Goal: Information Seeking & Learning: Understand process/instructions

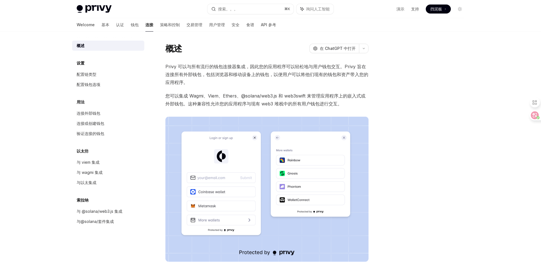
click at [233, 81] on span "Privy 可以与所有流行的钱包连接器集成，因此您的应用程序可以轻松地与用户钱包交互。Privy 旨在连接所有外部钱包，包括浏览器和移动设备上的钱包，以便用户…" at bounding box center [266, 75] width 203 height 24
click at [209, 87] on div "Privy 可以与所有流行的钱包连接器集成，因此您的应用程序可以轻松地与用户钱包交互。Privy 旨在连接所有外部钱包，包括浏览器和移动设备上的钱包，以便用户…" at bounding box center [266, 162] width 203 height 199
click at [443, 165] on div at bounding box center [426, 156] width 86 height 227
click at [393, 98] on div at bounding box center [426, 156] width 86 height 227
click at [278, 83] on span "Privy 可以与所有流行的钱包连接器集成，因此您的应用程序可以轻松地与用户钱包交互。Privy 旨在连接所有外部钱包，包括浏览器和移动设备上的钱包，以便用户…" at bounding box center [266, 75] width 203 height 24
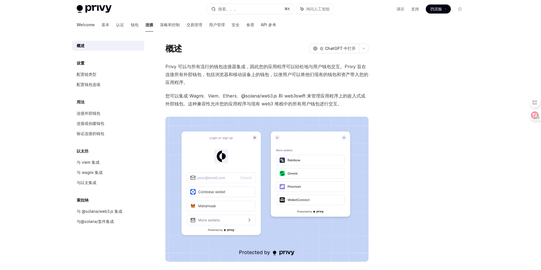
click at [369, 109] on div "概述 OpenAI 在 ChatGPT 中打开 OpenAI Open in ChatGPT Privy 可以与所有流行的钱包连接器集成，因此您的应用程序可以…" at bounding box center [214, 194] width 311 height 303
click at [378, 113] on div "概述 OpenAI 在 ChatGPT 中打开 OpenAI Open in ChatGPT Privy 可以与所有流行的钱包连接器集成，因此您的应用程序可以…" at bounding box center [270, 189] width 397 height 314
click at [384, 126] on div at bounding box center [426, 156] width 86 height 227
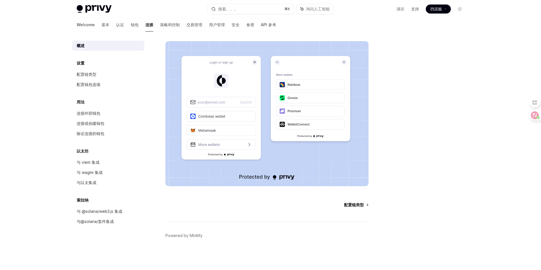
click at [349, 207] on font "配置链类型" at bounding box center [354, 204] width 20 height 5
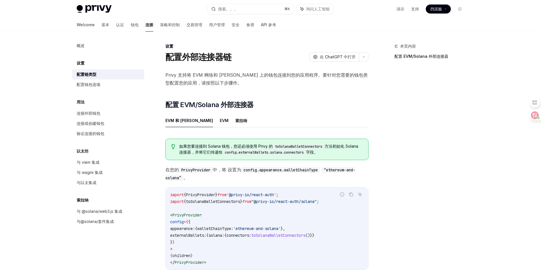
scroll to position [93, 0]
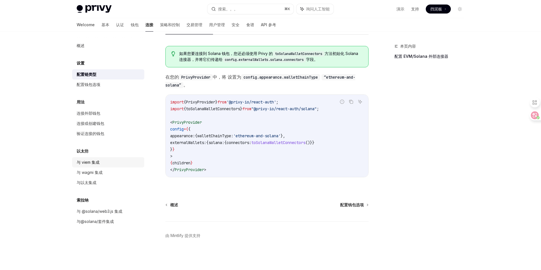
click at [103, 161] on div "与 viem 集成" at bounding box center [109, 162] width 64 height 7
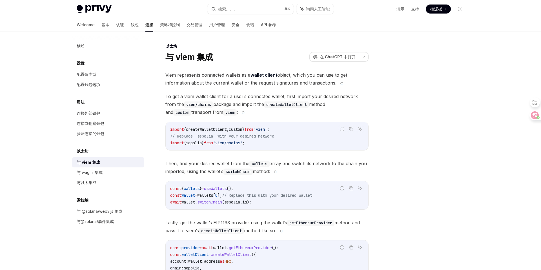
type textarea "*"
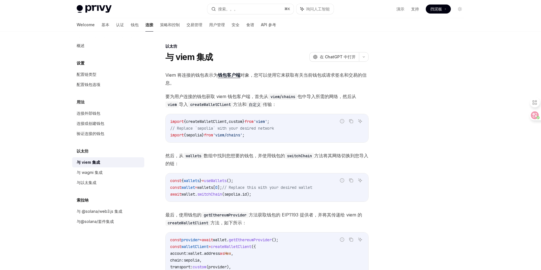
scroll to position [7, 0]
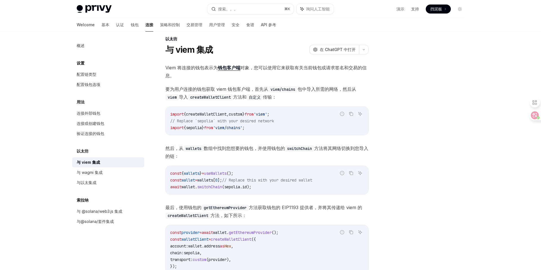
click at [327, 153] on span "然后，从 wallets 数组中找到您想要的钱包，并使用钱包的 switchChain 方法将其网络切换到您导入的链：" at bounding box center [266, 152] width 203 height 16
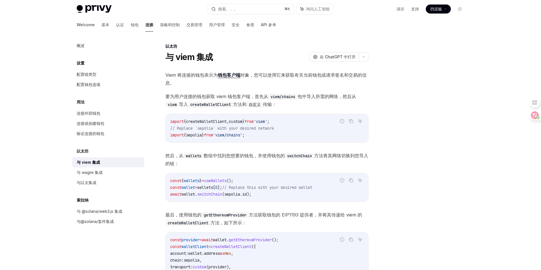
scroll to position [112, 0]
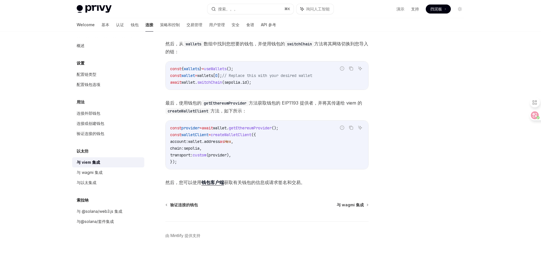
click at [276, 181] on font "然后，您可以使用 钱包客户端 获取有关钱包的信息或请求签名和交易。" at bounding box center [235, 183] width 140 height 6
click at [271, 153] on code "const provider = await wallet . getEthereumProvider (); const walletClient = cr…" at bounding box center [267, 145] width 194 height 41
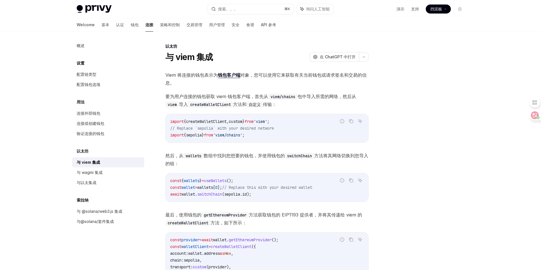
click at [271, 153] on font "然后，从 wallets 数组中找到您想要的钱包，并使用钱包的 switchChain 方法将其网络切换到您导入的链：" at bounding box center [266, 160] width 203 height 14
click at [334, 136] on code "import { createWalletClient , custom } from 'viem' ; // Replace `sepolia` with …" at bounding box center [267, 128] width 194 height 20
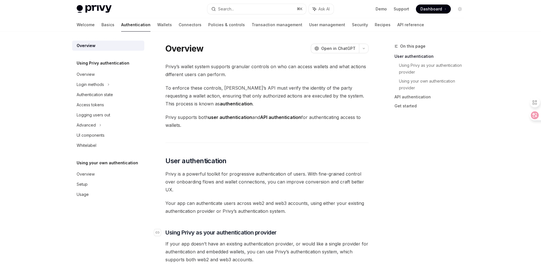
scroll to position [128, 0]
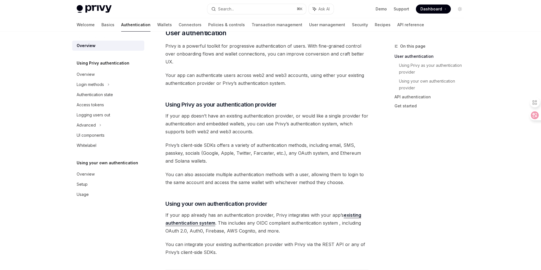
click at [295, 89] on div "Privy’s wallet system supports granular controls on who can access wallets and …" at bounding box center [266, 215] width 203 height 561
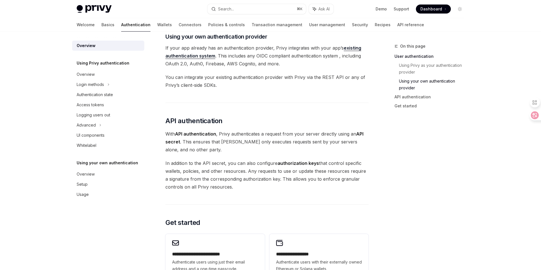
scroll to position [438, 0]
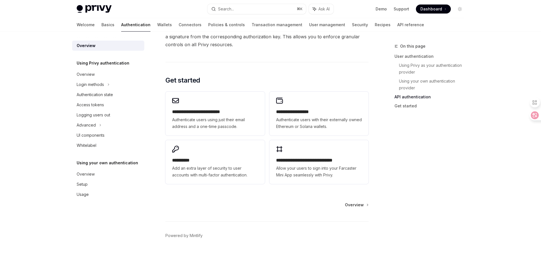
click at [394, 137] on div "On this page User authentication Using Privy as your authentication provider Us…" at bounding box center [426, 156] width 86 height 227
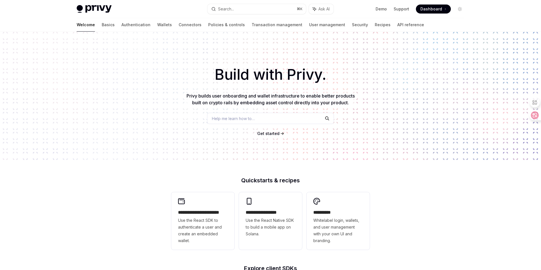
click at [372, 119] on div "Build with Privy. Privy builds user onboarding and wallet infrastructure to ena…" at bounding box center [270, 96] width 541 height 129
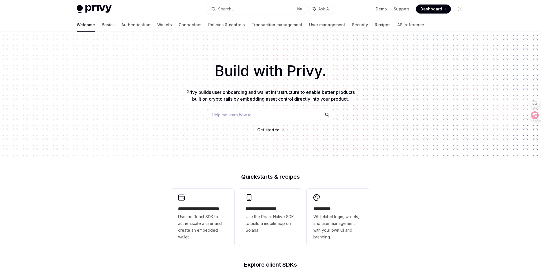
scroll to position [148, 0]
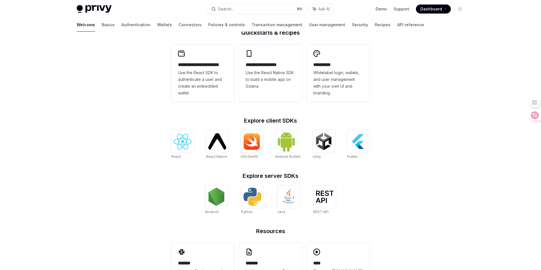
click at [386, 120] on div "**********" at bounding box center [270, 92] width 541 height 417
